Goal: Understand process/instructions: Learn how to perform a task or action

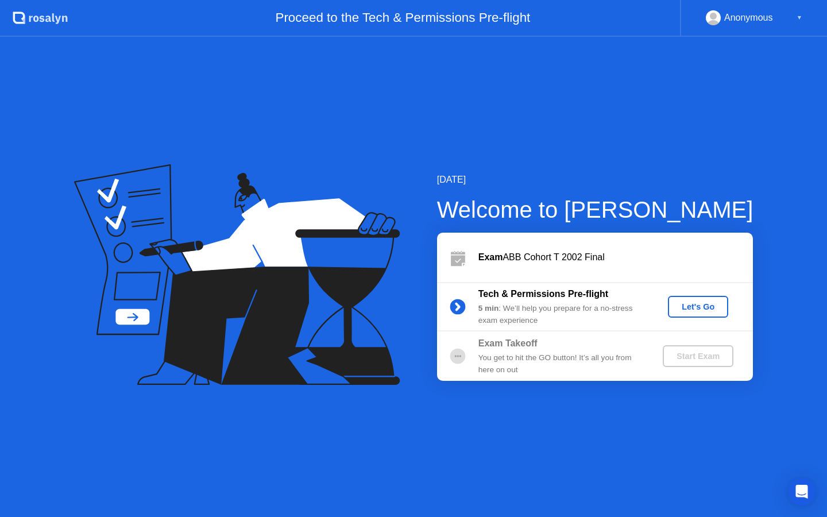
click at [695, 304] on div "Let's Go" at bounding box center [697, 306] width 51 height 9
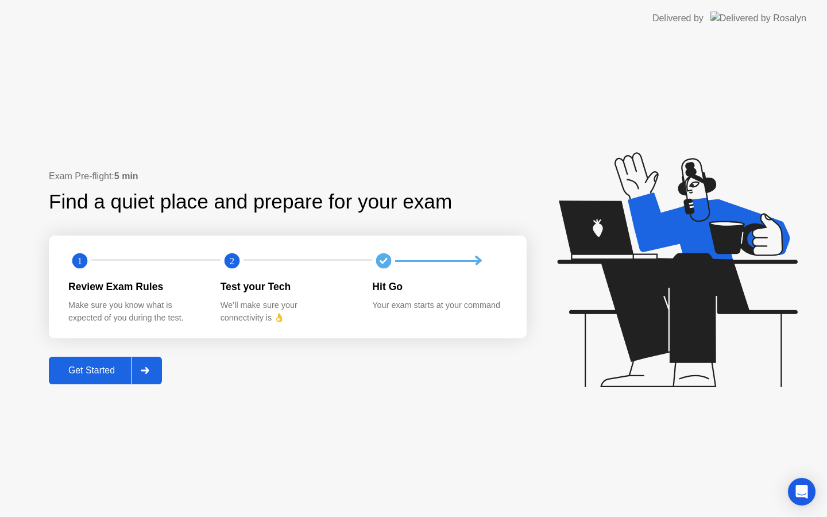
click at [107, 377] on button "Get Started" at bounding box center [105, 371] width 113 height 28
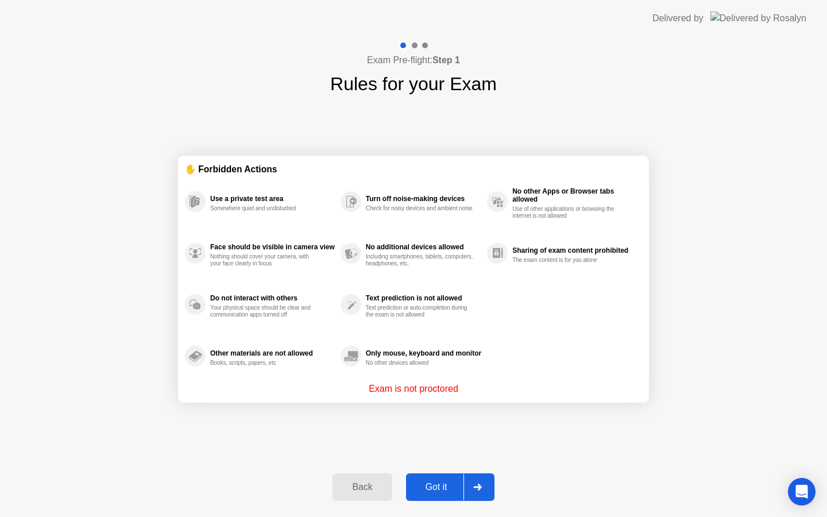
click at [434, 486] on div "Got it" at bounding box center [436, 487] width 54 height 10
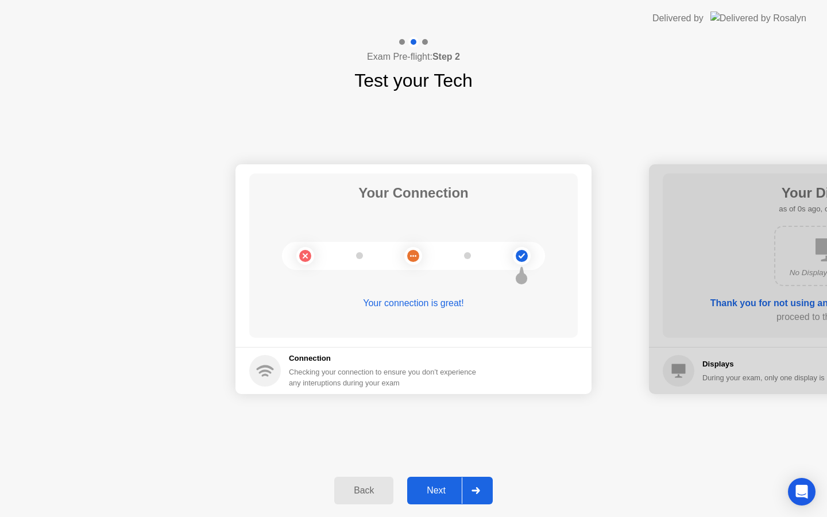
click at [434, 486] on div "Next" at bounding box center [436, 490] width 51 height 10
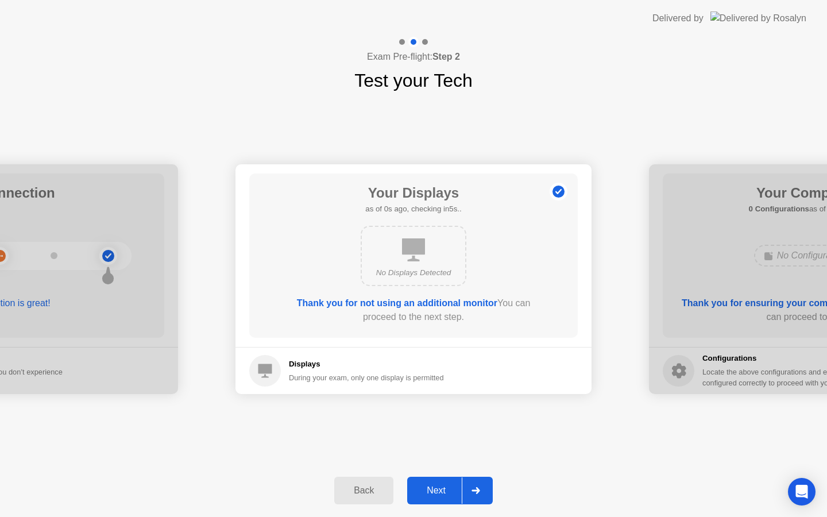
click at [434, 486] on div "Next" at bounding box center [436, 490] width 51 height 10
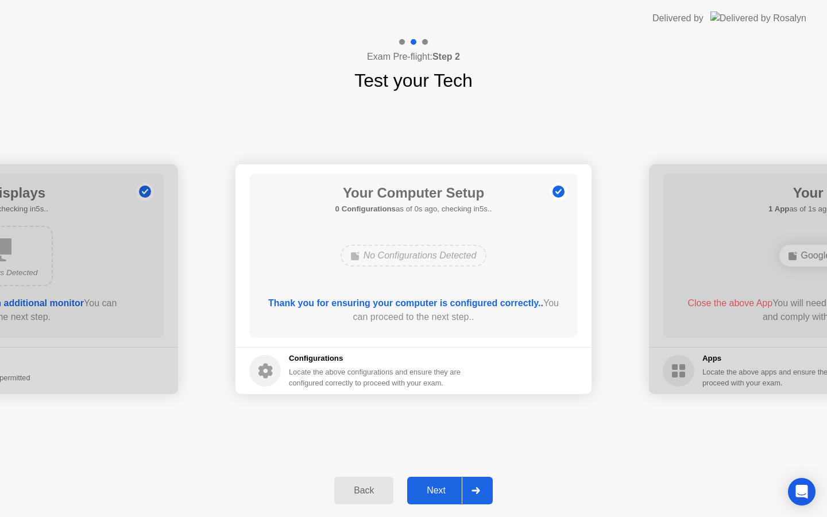
click at [434, 486] on div "Next" at bounding box center [436, 490] width 51 height 10
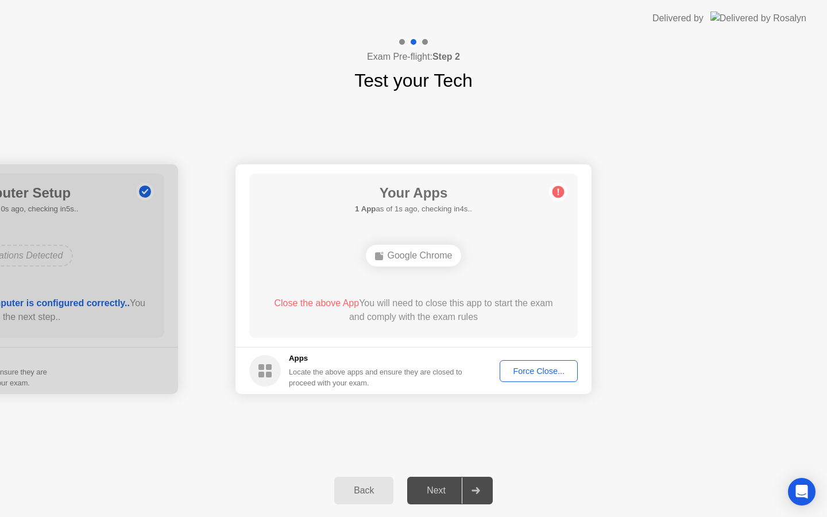
click at [521, 366] on div "Force Close..." at bounding box center [539, 370] width 70 height 9
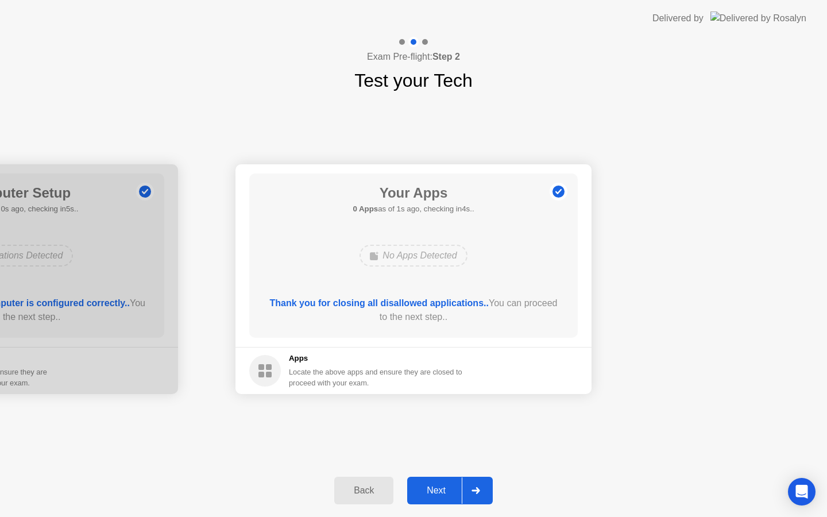
click at [450, 485] on div "Next" at bounding box center [436, 490] width 51 height 10
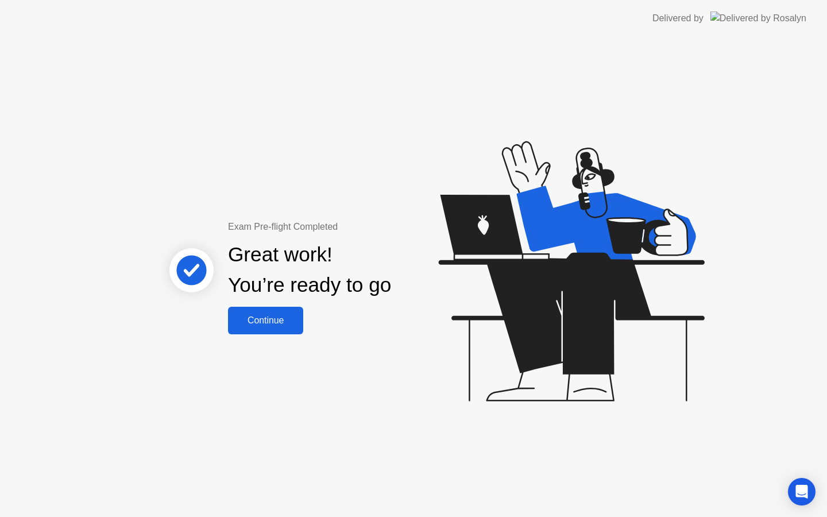
click at [284, 326] on div "Continue" at bounding box center [265, 320] width 68 height 10
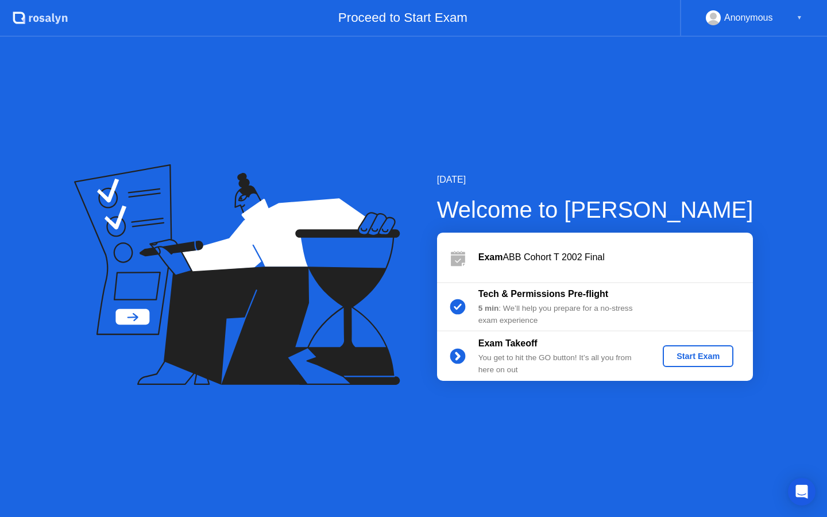
click at [677, 351] on div "Start Exam" at bounding box center [697, 355] width 61 height 9
